Goal: Task Accomplishment & Management: Manage account settings

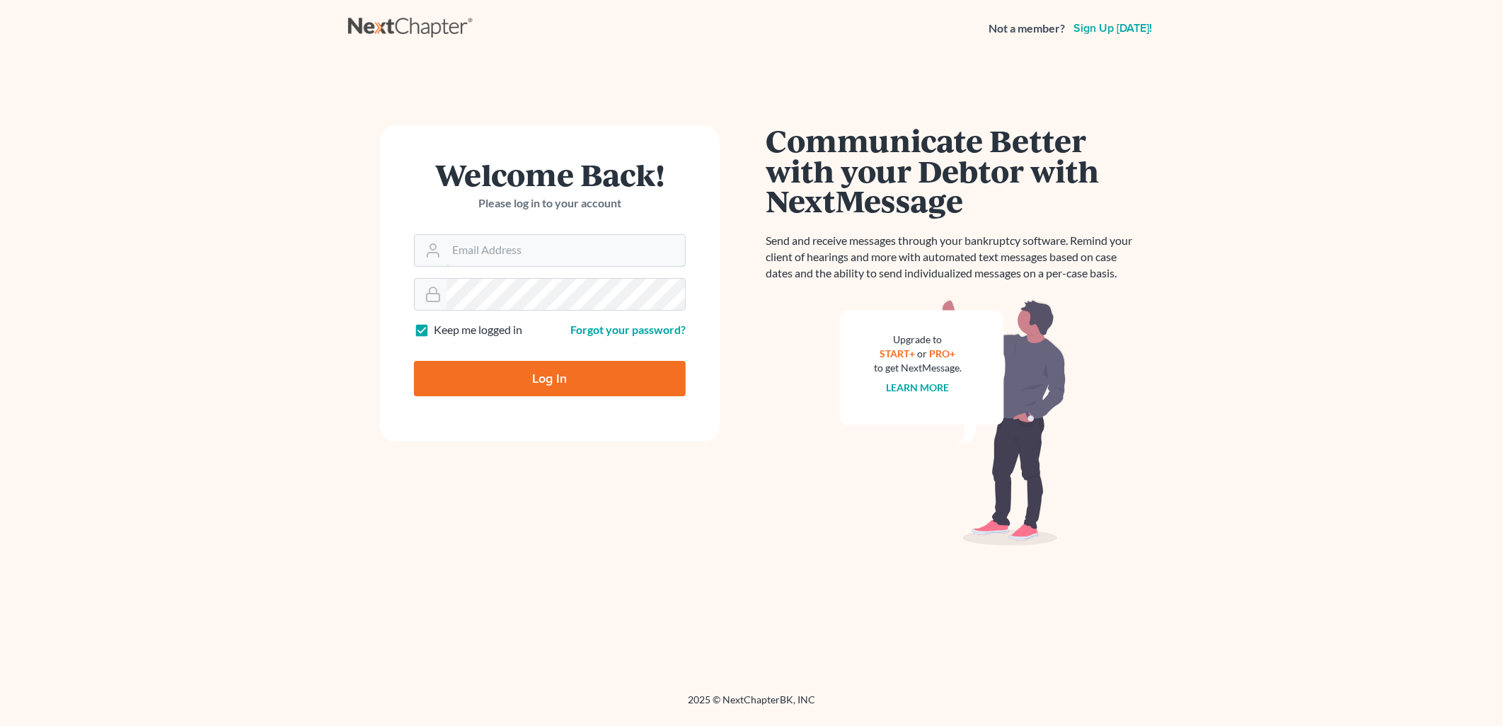
type input "[PERSON_NAME][EMAIL_ADDRESS][DOMAIN_NAME]"
click at [640, 370] on input "Log In" at bounding box center [550, 378] width 272 height 35
type input "Thinking..."
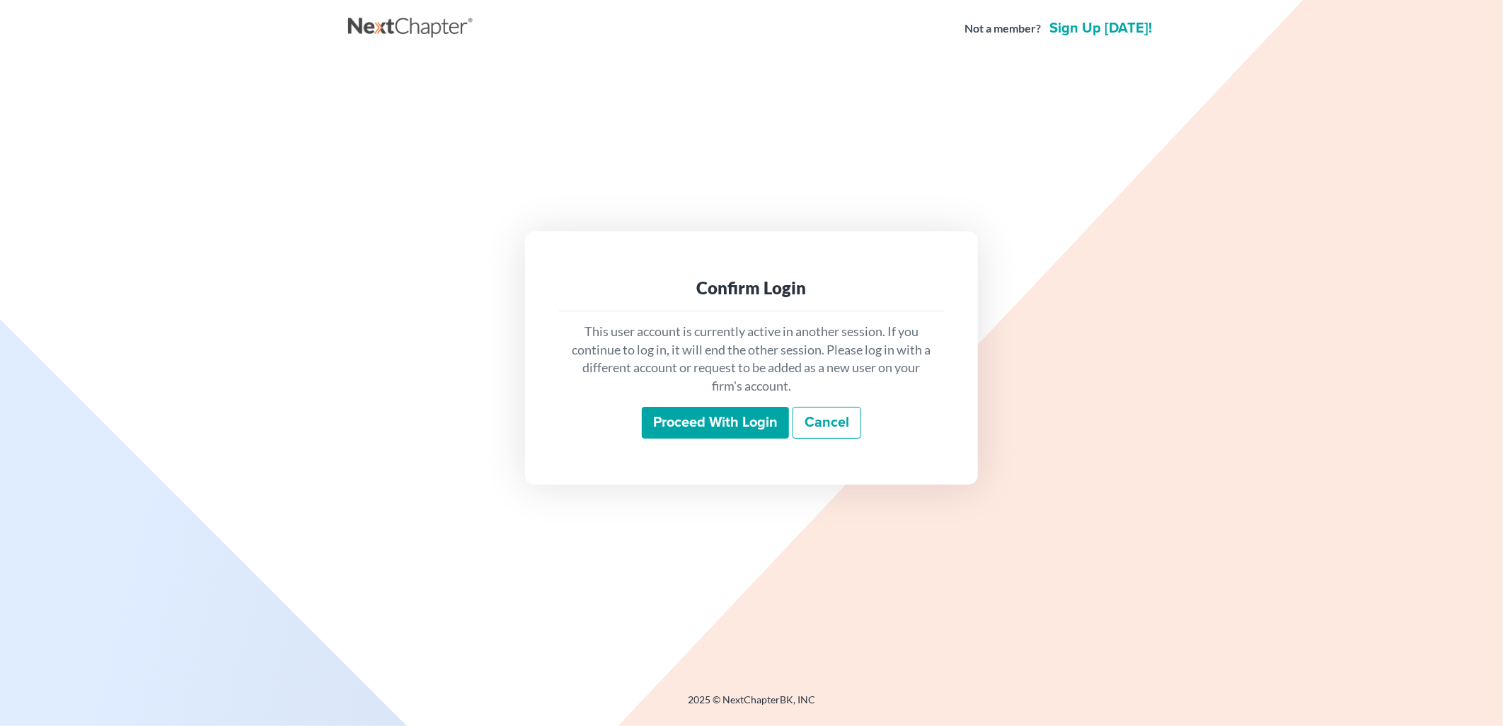
click at [729, 437] on input "Proceed with login" at bounding box center [715, 423] width 147 height 33
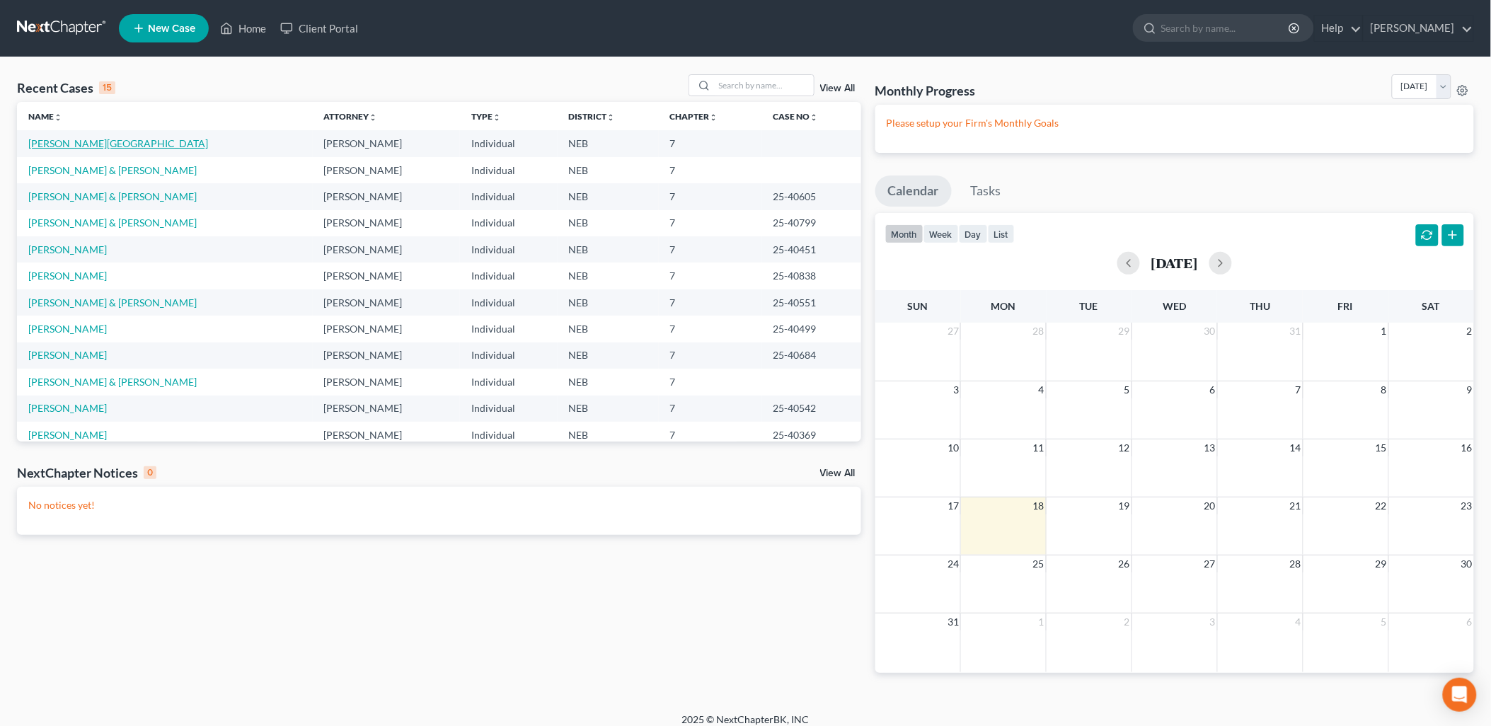
click at [65, 139] on link "[PERSON_NAME][GEOGRAPHIC_DATA]" at bounding box center [118, 143] width 180 height 12
